Goal: Task Accomplishment & Management: Manage account settings

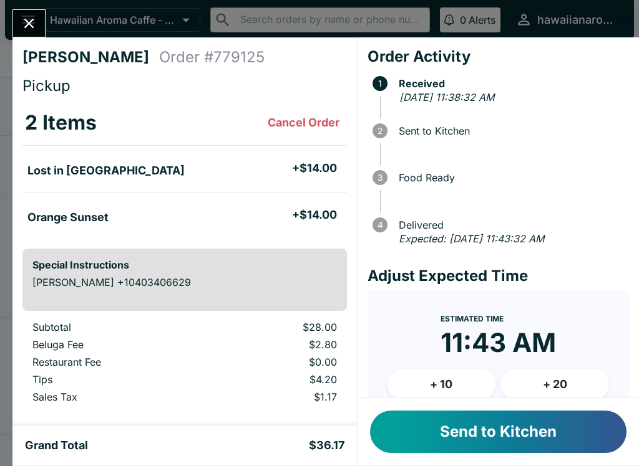
click at [557, 439] on button "Send to Kitchen" at bounding box center [498, 432] width 256 height 42
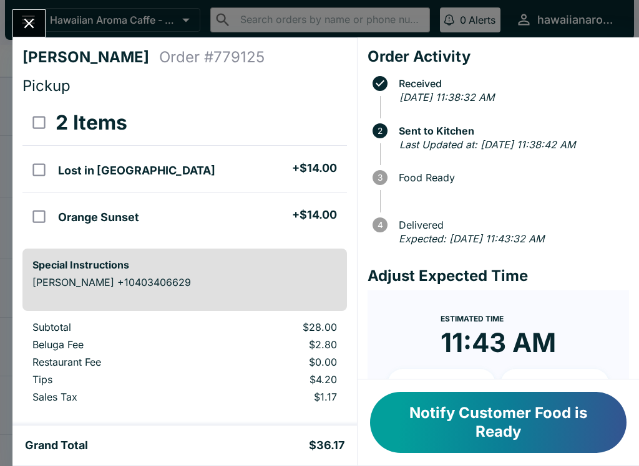
click at [494, 430] on button "Notify Customer Food is Ready" at bounding box center [498, 422] width 256 height 61
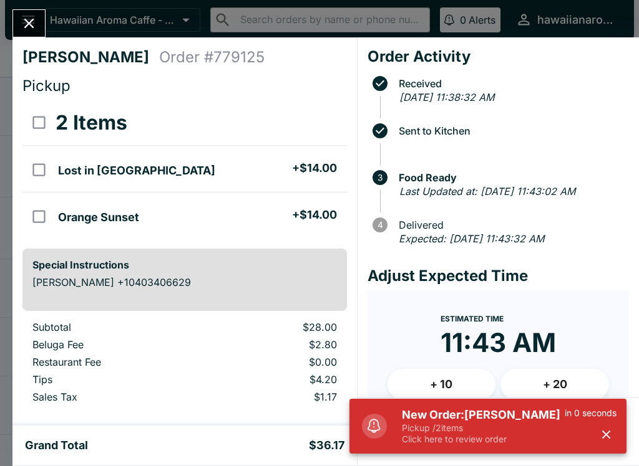
click at [433, 423] on p "Pickup / 2 items" at bounding box center [483, 428] width 163 height 11
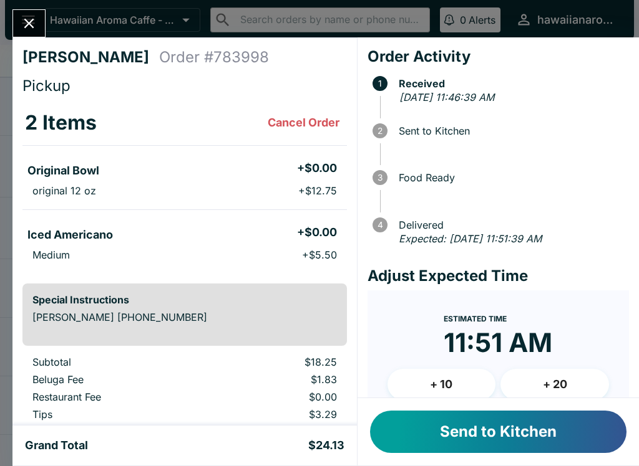
click at [495, 448] on button "Send to Kitchen" at bounding box center [498, 432] width 256 height 42
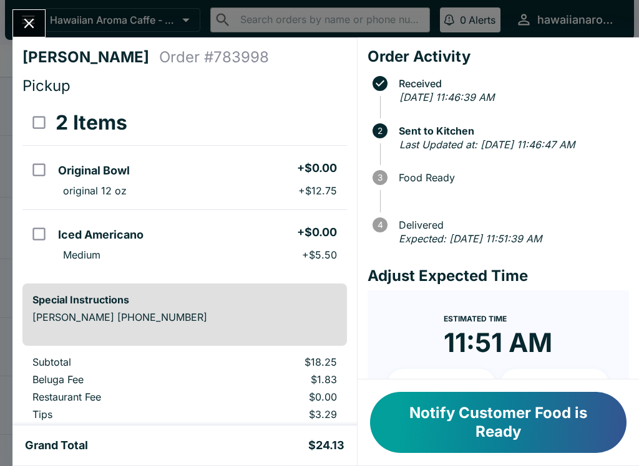
click at [49, 233] on input "orders table" at bounding box center [39, 234] width 28 height 28
checkbox input "true"
click at [471, 453] on button "Notify Customer Food is Ready" at bounding box center [498, 422] width 256 height 61
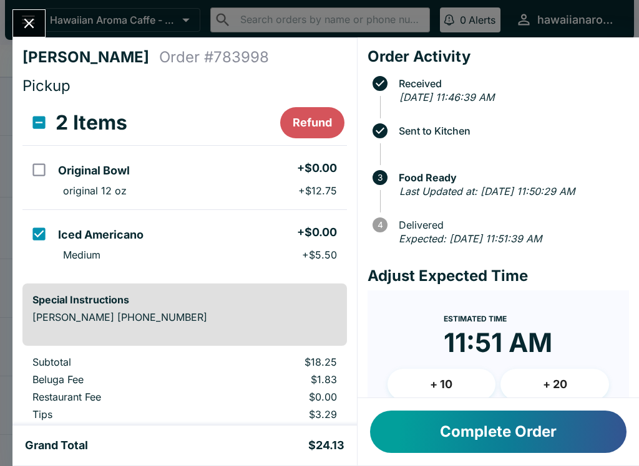
click at [470, 437] on button "Complete Order" at bounding box center [498, 432] width 256 height 42
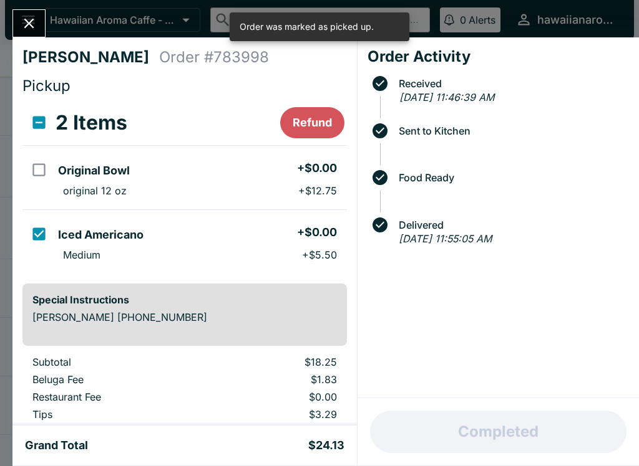
click at [44, 21] on button "Close" at bounding box center [29, 23] width 32 height 27
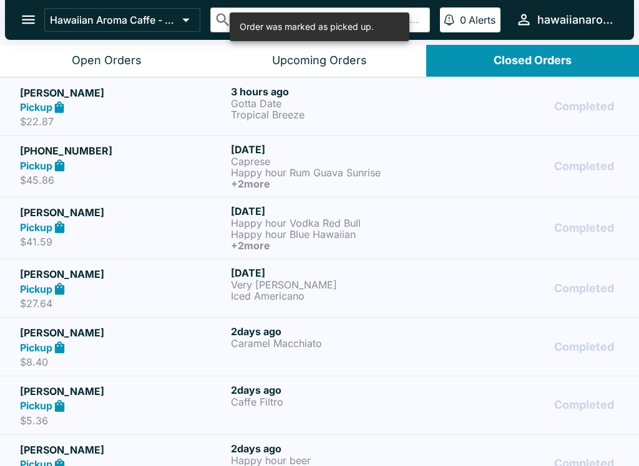
click at [29, 15] on icon "open drawer" at bounding box center [28, 19] width 17 height 17
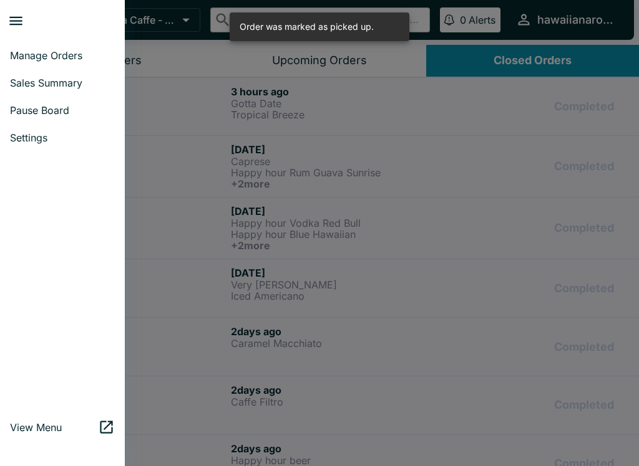
click at [81, 85] on span "Sales Summary" at bounding box center [62, 83] width 105 height 12
select select "03:00"
